Goal: Task Accomplishment & Management: Complete application form

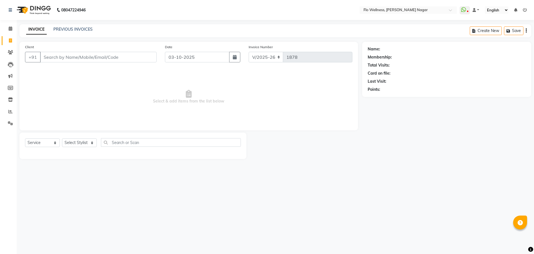
select select "4509"
select select "service"
click at [90, 57] on input "Client" at bounding box center [98, 57] width 117 height 11
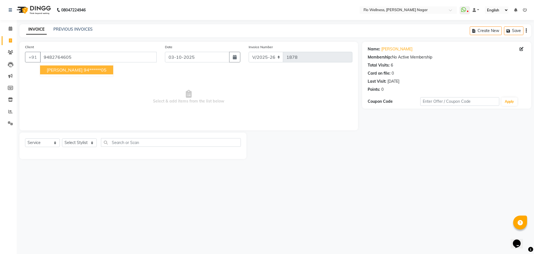
click at [84, 69] on ngb-highlight "94******05" at bounding box center [95, 70] width 23 height 6
type input "94******05"
click at [83, 141] on select "Select Stylist [PERSON_NAME] [PERSON_NAME] R [PERSON_NAME] Nivedini [PERSON_NAM…" at bounding box center [79, 142] width 35 height 9
select select "89651"
click at [62, 138] on select "Select Stylist [PERSON_NAME] [PERSON_NAME] R [PERSON_NAME] Nivedini [PERSON_NAM…" at bounding box center [79, 142] width 35 height 9
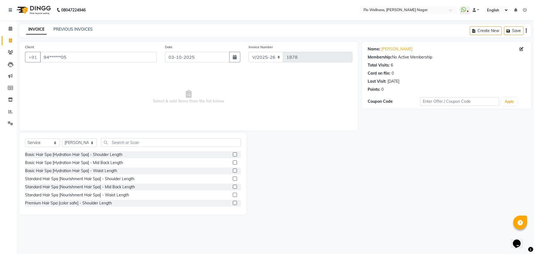
click at [152, 137] on div "Select Service Product Membership Package Voucher Prepaid Gift Card Select Styl…" at bounding box center [132, 173] width 227 height 82
click at [151, 143] on input "text" at bounding box center [171, 142] width 140 height 9
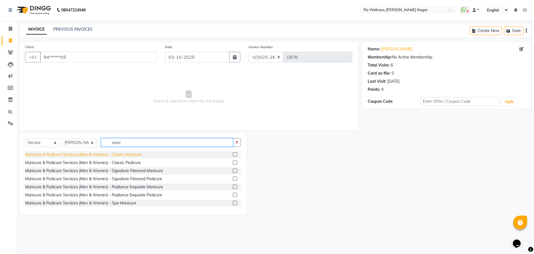
type input "mani"
click at [122, 154] on div "Manicure & Pedicure Services (Men & Women) - Classic Manicure" at bounding box center [83, 155] width 117 height 6
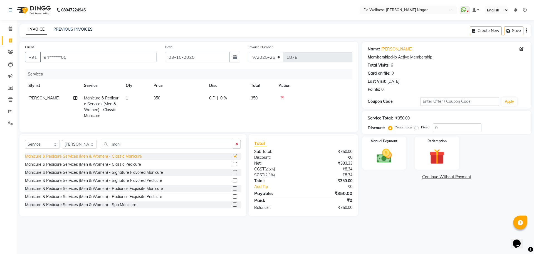
checkbox input "false"
click at [135, 183] on div "Manicure & Pedicure Services (Men & Women) - Signature Flavored Pedicure" at bounding box center [93, 181] width 137 height 6
checkbox input "false"
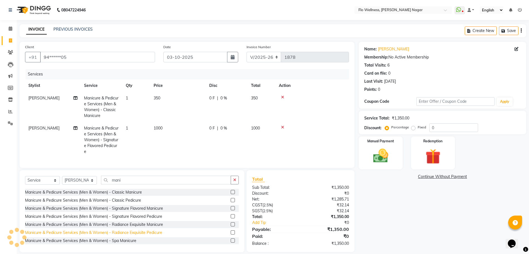
click at [147, 235] on div "Manicure & Pedicure Services (Men & Women) - Radiance Exquisite Pedicure" at bounding box center [93, 233] width 137 height 6
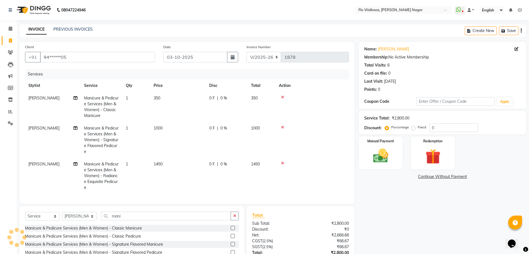
checkbox input "false"
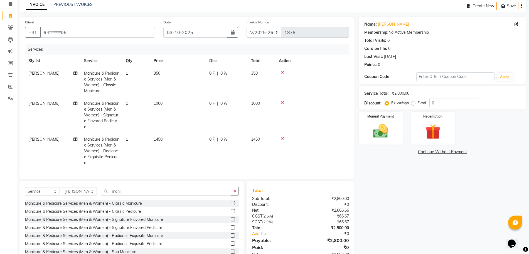
scroll to position [48, 0]
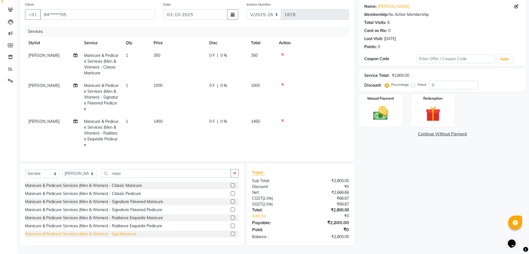
click at [130, 235] on div "Manicure & Pedicure Services (Men & Women) - Spa Manicure" at bounding box center [80, 234] width 111 height 6
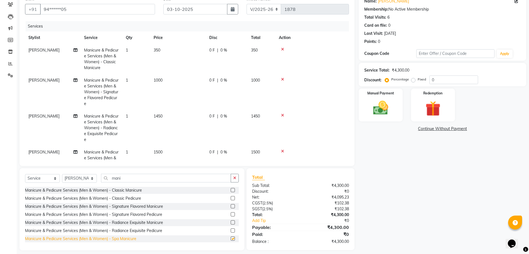
checkbox input "false"
click at [283, 115] on icon at bounding box center [282, 115] width 3 height 4
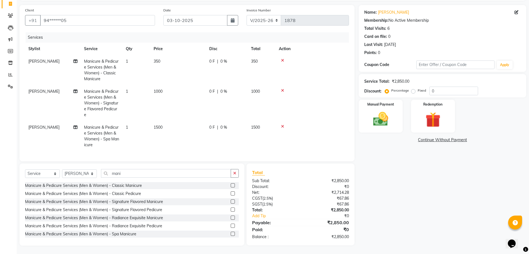
click at [282, 89] on icon at bounding box center [282, 90] width 3 height 4
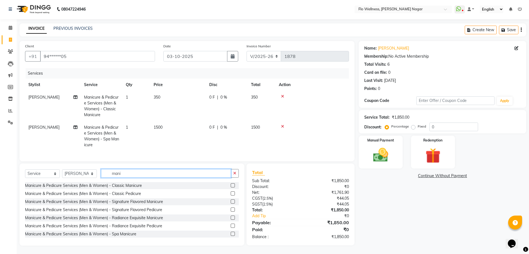
click at [156, 174] on input "mani" at bounding box center [166, 173] width 130 height 9
type input "m"
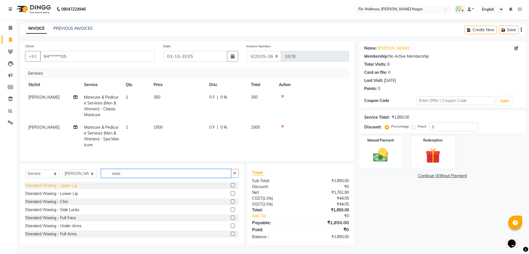
type input "waxi"
click at [50, 184] on div "Standard Waxing - Upper Lip" at bounding box center [51, 186] width 52 height 6
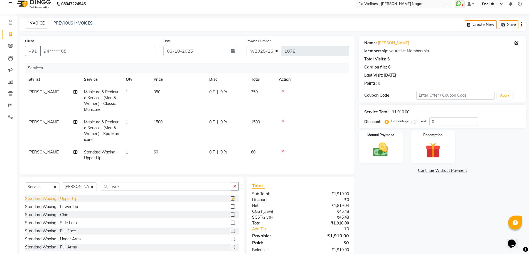
checkbox input "false"
click at [75, 242] on div "Standard Waxing - Under Arms" at bounding box center [53, 239] width 56 height 6
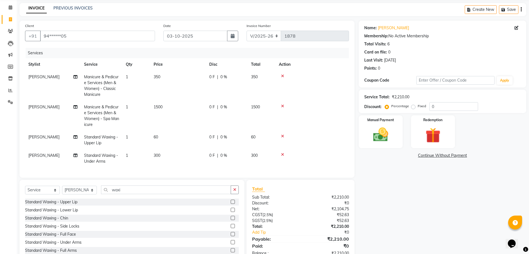
scroll to position [43, 0]
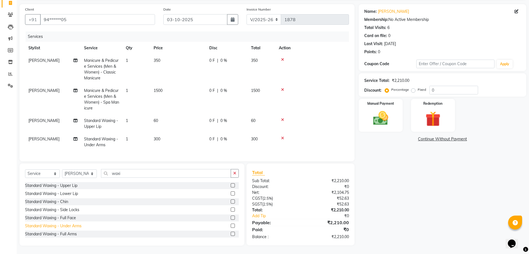
click at [75, 227] on div "Standard Waxing - Under Arms" at bounding box center [53, 226] width 56 height 6
checkbox input "false"
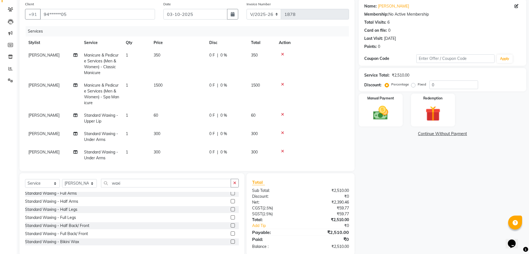
scroll to position [35, 0]
click at [67, 227] on div "Standard Waxing - Half Legs" at bounding box center [51, 225] width 52 height 6
checkbox input "false"
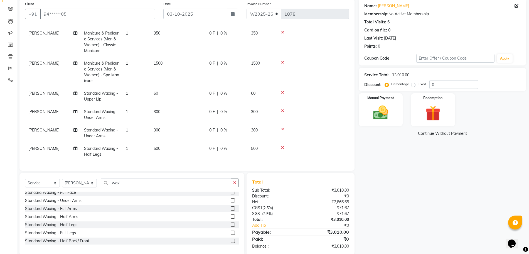
scroll to position [53, 0]
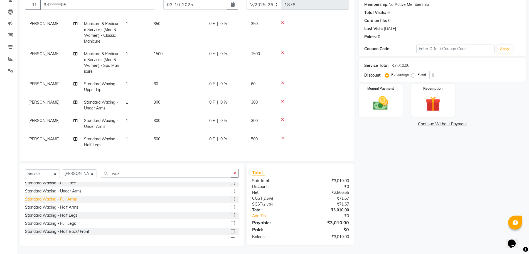
click at [73, 200] on div "Standard Waxing - Full Arms" at bounding box center [51, 199] width 52 height 6
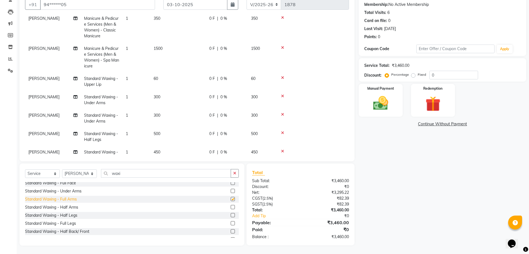
checkbox input "false"
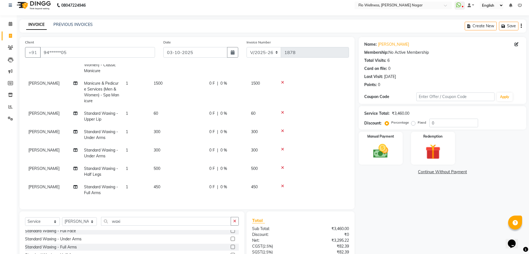
scroll to position [0, 0]
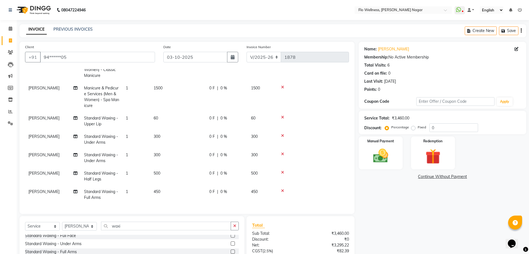
click at [283, 152] on icon at bounding box center [282, 154] width 3 height 4
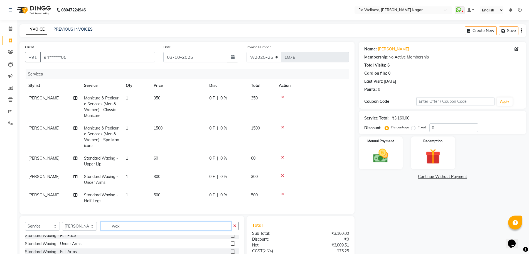
click at [138, 227] on input "waxi" at bounding box center [166, 225] width 130 height 9
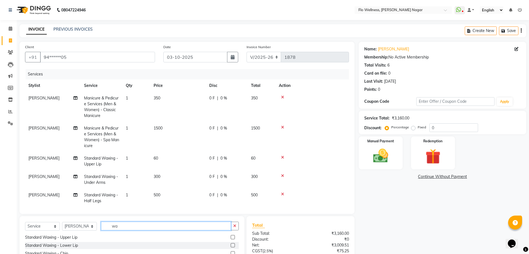
type input "w"
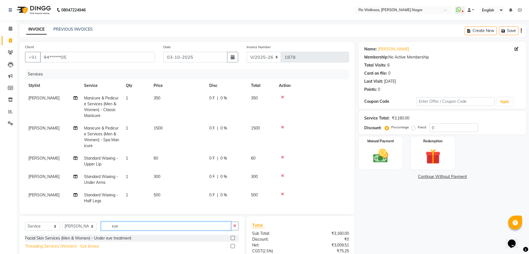
type input "eye"
click at [74, 244] on div "Threading Services (Women) - Eye brows" at bounding box center [62, 246] width 74 height 6
checkbox input "false"
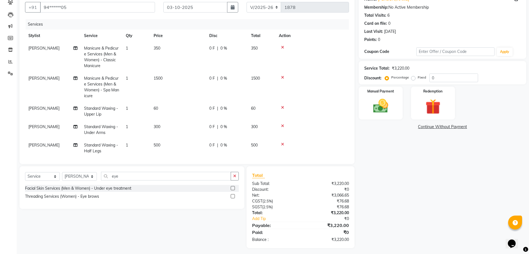
scroll to position [52, 0]
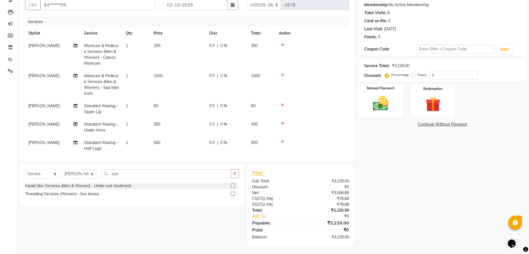
click at [386, 97] on img at bounding box center [381, 103] width 26 height 18
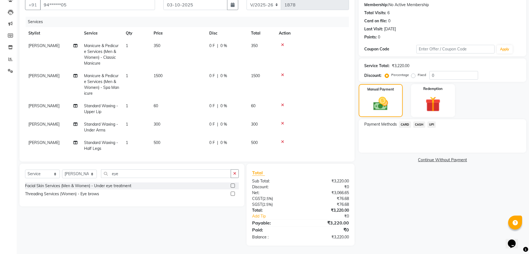
click at [431, 122] on span "UPI" at bounding box center [431, 124] width 9 height 6
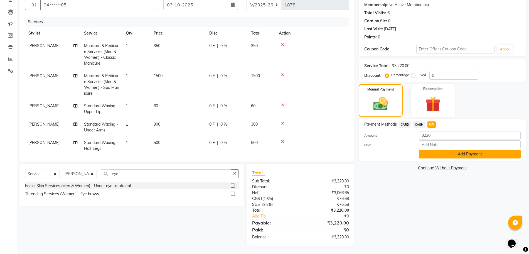
click at [445, 158] on button "Add Payment" at bounding box center [470, 154] width 102 height 9
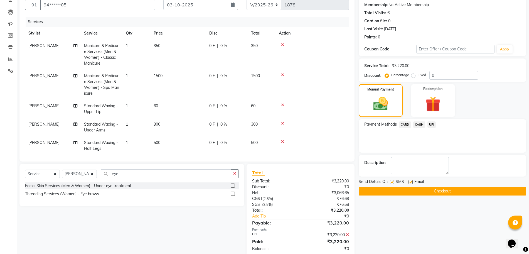
click at [446, 191] on button "Checkout" at bounding box center [442, 191] width 167 height 9
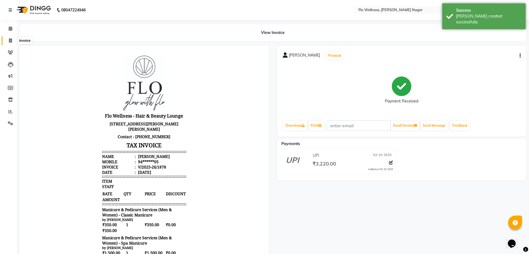
click at [11, 38] on icon at bounding box center [10, 40] width 3 height 4
select select "4509"
select select "service"
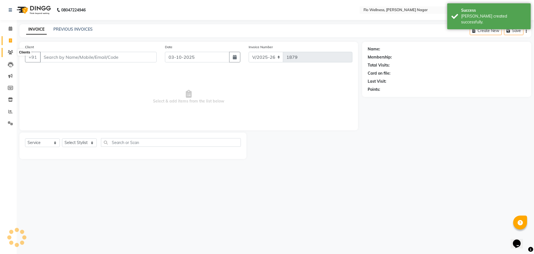
click at [7, 53] on span at bounding box center [11, 52] width 10 height 6
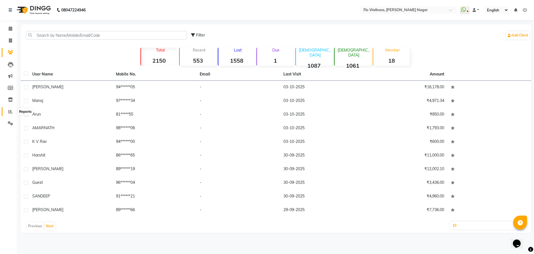
click at [11, 113] on icon at bounding box center [10, 111] width 4 height 4
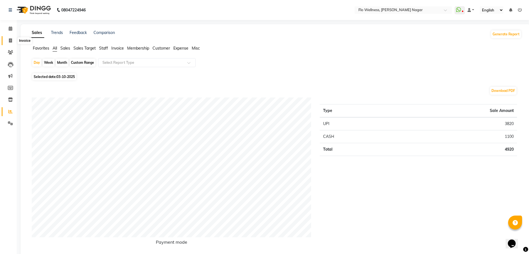
click at [11, 40] on icon at bounding box center [10, 40] width 3 height 4
select select "service"
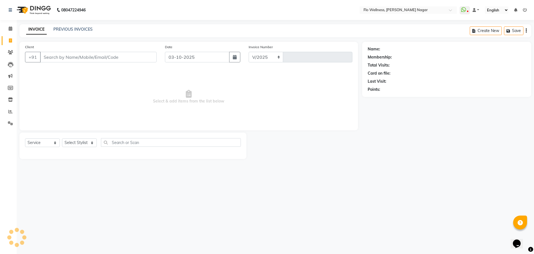
select select "4509"
type input "1879"
click at [11, 52] on icon at bounding box center [10, 52] width 5 height 4
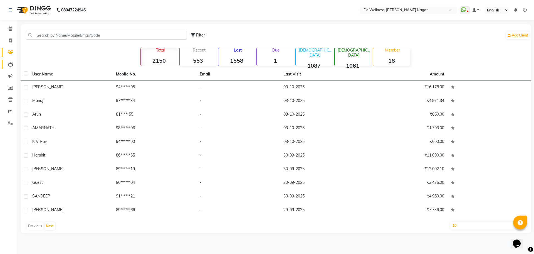
click at [13, 68] on link "Leads" at bounding box center [8, 64] width 13 height 9
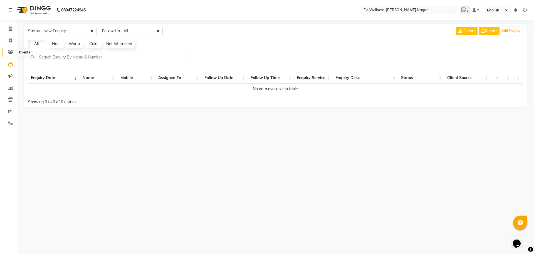
click at [11, 55] on span at bounding box center [11, 52] width 10 height 6
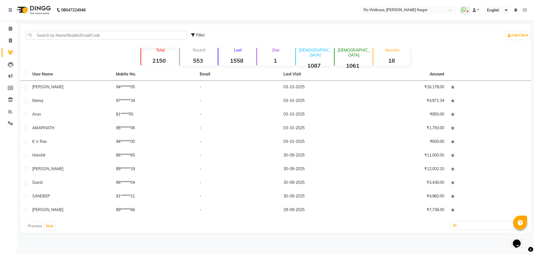
click at [456, 226] on select "10 50 100" at bounding box center [488, 225] width 77 height 8
select select "100"
click at [450, 221] on select "10 50 100" at bounding box center [488, 225] width 77 height 8
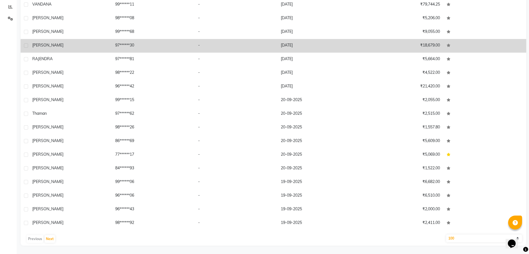
scroll to position [105, 0]
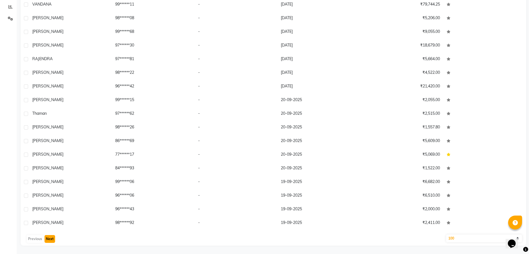
click at [48, 240] on button "Next" at bounding box center [50, 239] width 11 height 8
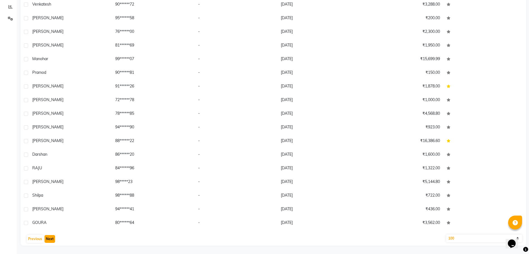
click at [48, 240] on button "Next" at bounding box center [50, 239] width 11 height 8
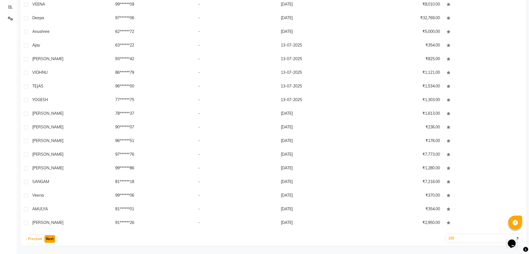
click at [48, 240] on button "Next" at bounding box center [50, 239] width 11 height 8
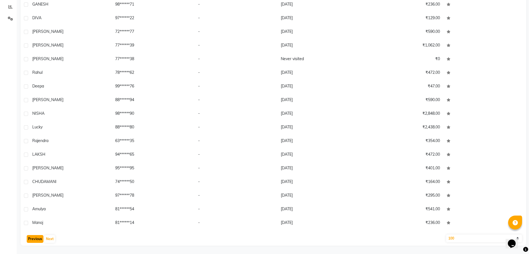
click at [31, 240] on button "Previous" at bounding box center [35, 239] width 17 height 8
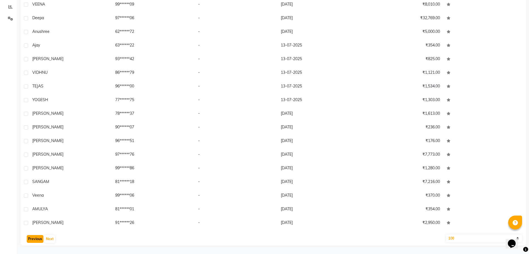
click at [31, 240] on button "Previous" at bounding box center [35, 239] width 17 height 8
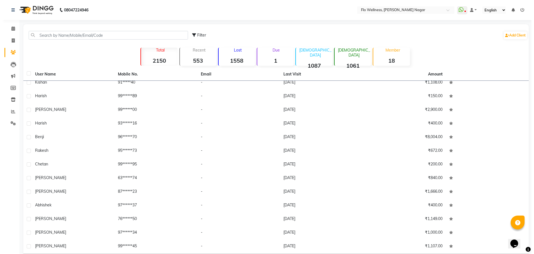
scroll to position [0, 0]
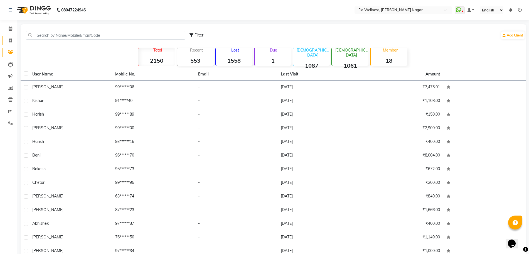
click at [11, 37] on link "Invoice" at bounding box center [8, 40] width 13 height 9
select select "service"
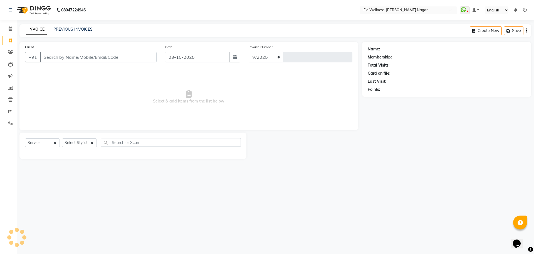
select select "4509"
type input "1879"
click at [70, 60] on input "Client" at bounding box center [98, 57] width 117 height 11
type input "9"
